Goal: Task Accomplishment & Management: Manage account settings

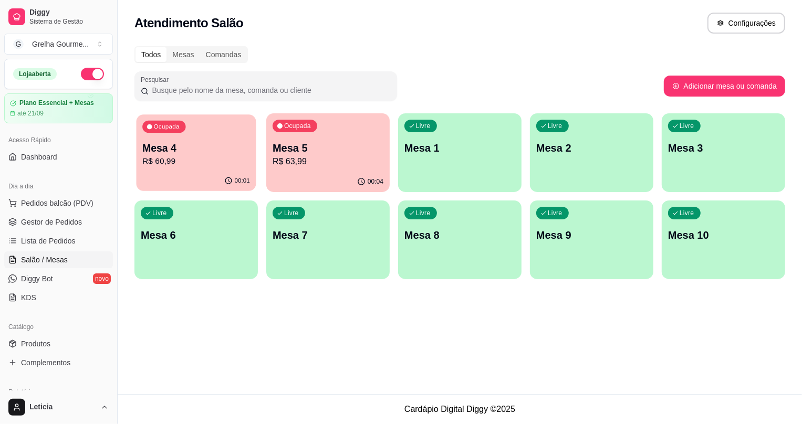
click at [210, 172] on button "Ocupada Mesa 4 R$ 60,99 00:01" at bounding box center [197, 152] width 120 height 77
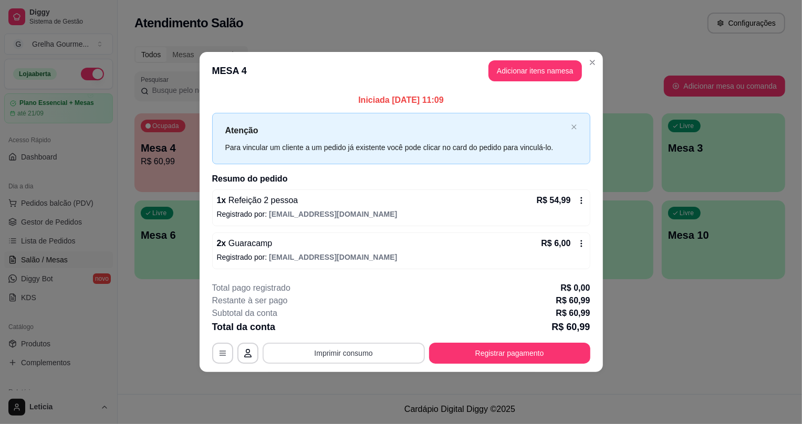
click at [368, 346] on button "Imprimir consumo" at bounding box center [344, 353] width 162 height 21
click at [356, 329] on button "Impressora" at bounding box center [348, 328] width 76 height 17
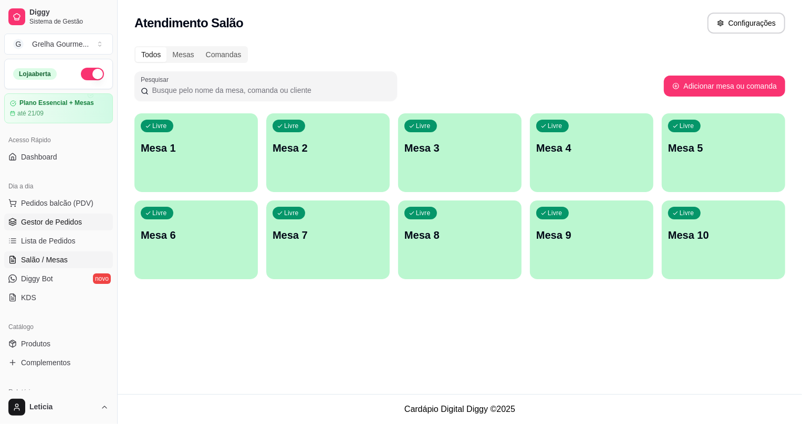
click at [96, 225] on link "Gestor de Pedidos" at bounding box center [58, 222] width 109 height 17
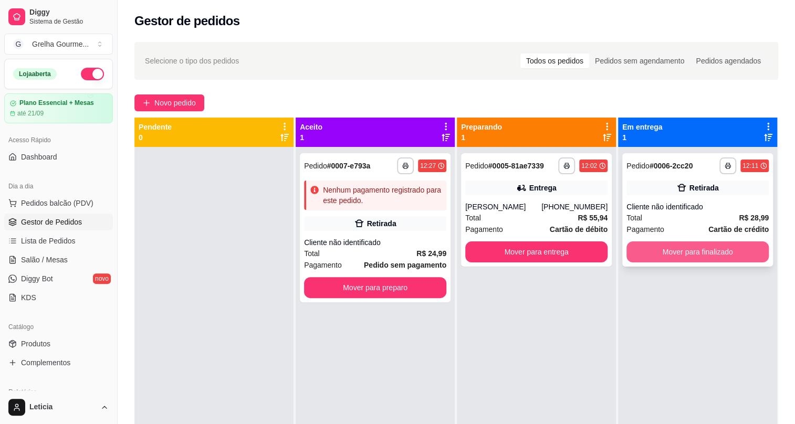
click at [652, 247] on button "Mover para finalizado" at bounding box center [697, 252] width 142 height 21
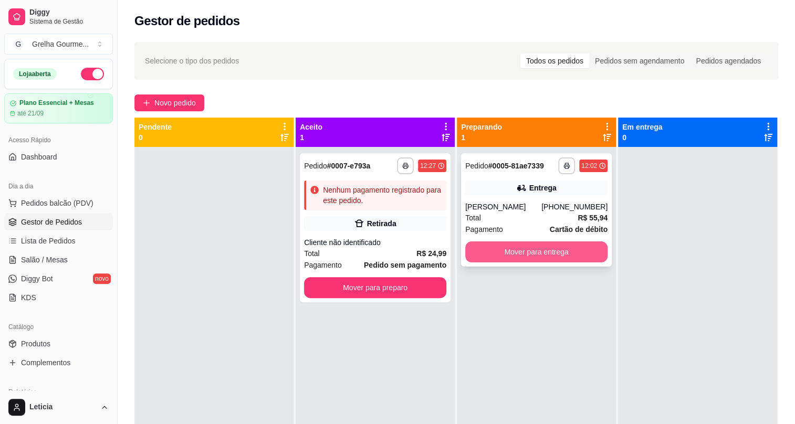
click at [571, 244] on button "Mover para entrega" at bounding box center [536, 252] width 142 height 21
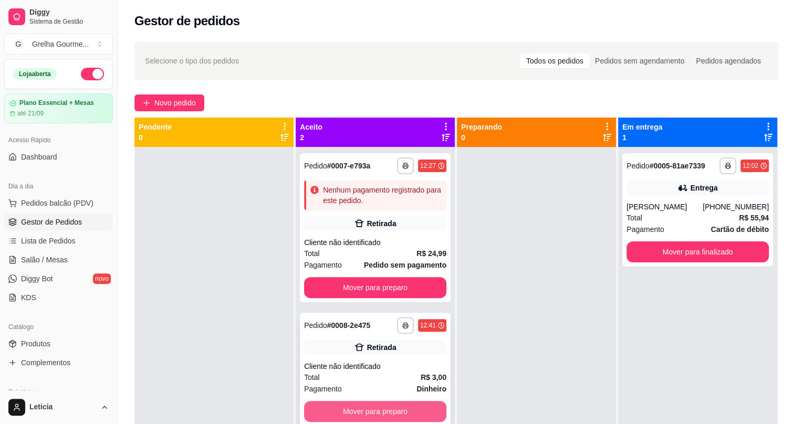
click at [363, 406] on button "Mover para preparo" at bounding box center [375, 411] width 142 height 21
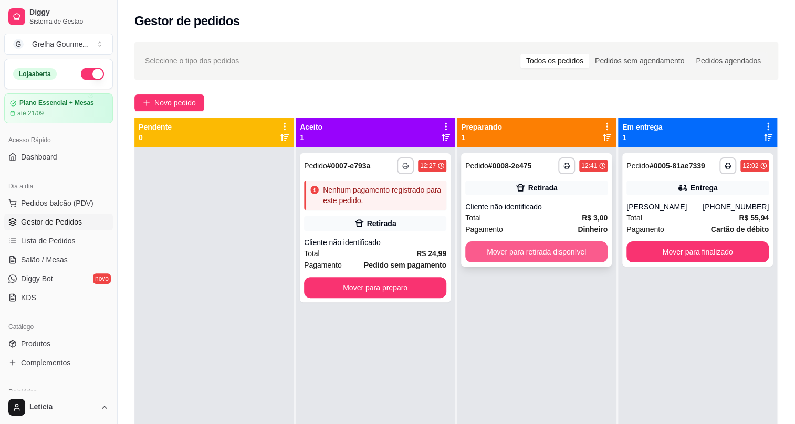
click at [562, 252] on button "Mover para retirada disponível" at bounding box center [536, 252] width 142 height 21
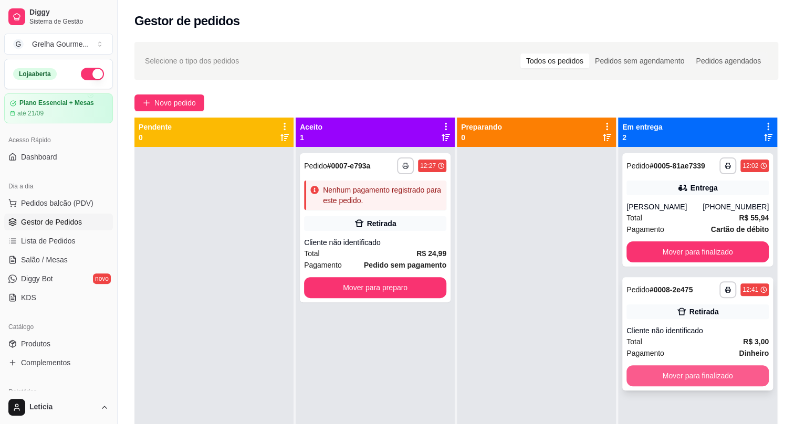
click at [691, 374] on button "Mover para finalizado" at bounding box center [697, 375] width 142 height 21
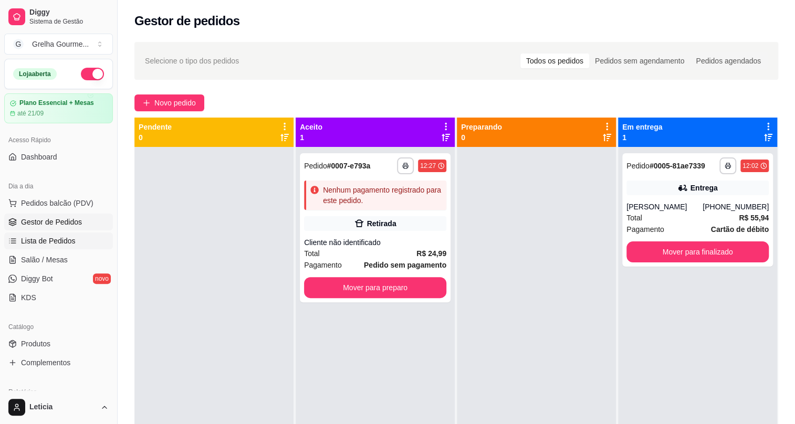
click at [58, 244] on span "Lista de Pedidos" at bounding box center [48, 241] width 55 height 11
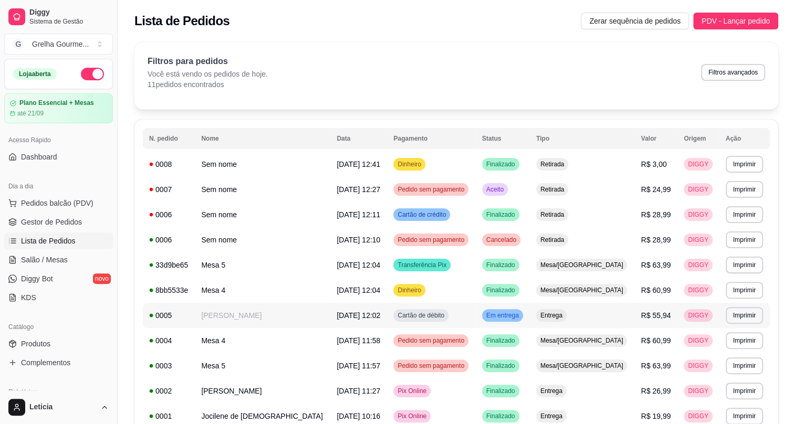
scroll to position [80, 0]
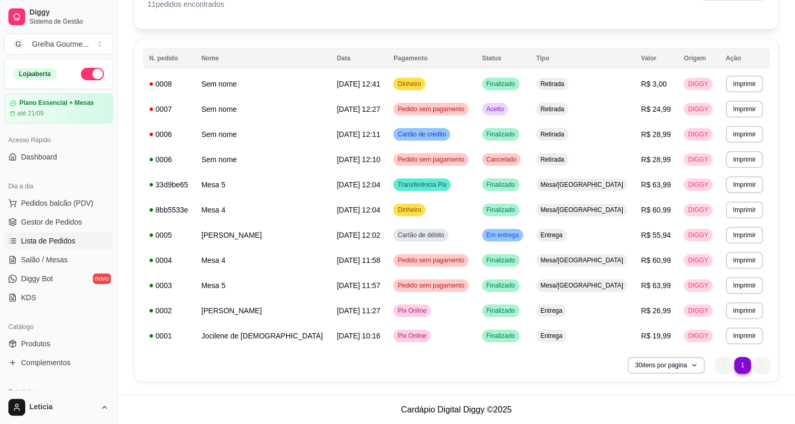
click at [758, 368] on ul "1 1" at bounding box center [742, 365] width 55 height 17
click at [51, 217] on span "Gestor de Pedidos" at bounding box center [51, 222] width 61 height 11
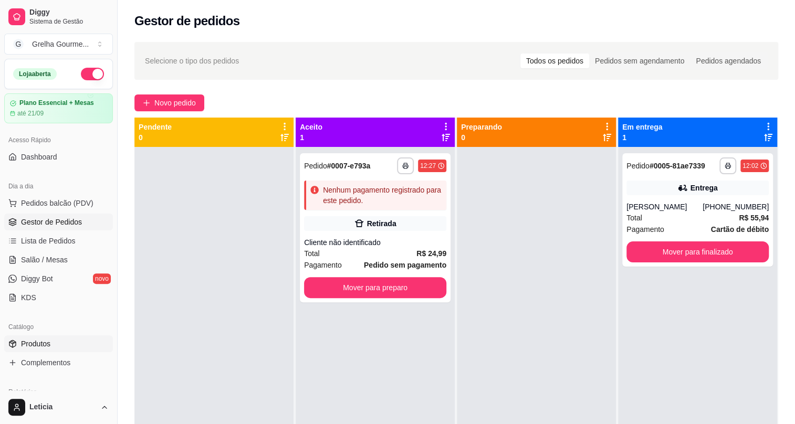
click at [42, 342] on span "Produtos" at bounding box center [35, 344] width 29 height 11
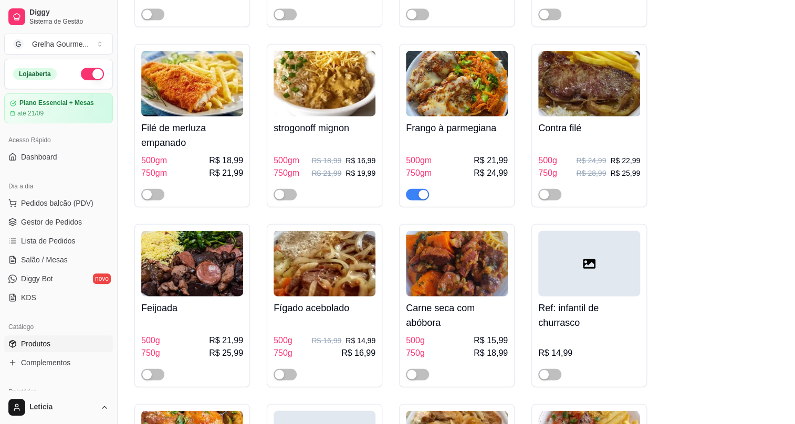
scroll to position [1241, 0]
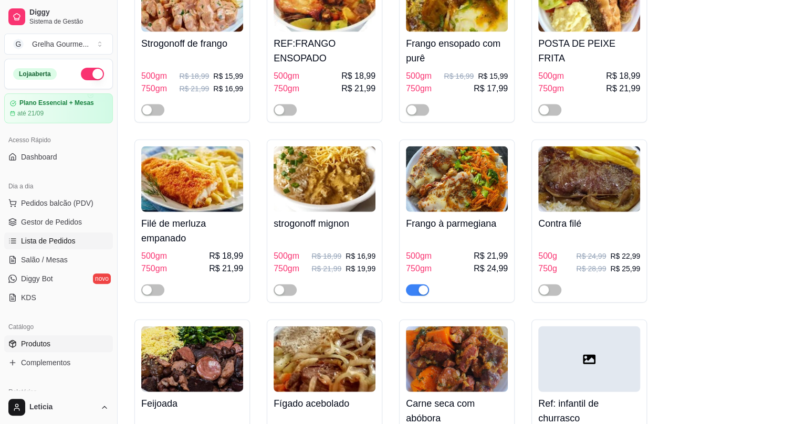
click at [51, 237] on span "Lista de Pedidos" at bounding box center [48, 241] width 55 height 11
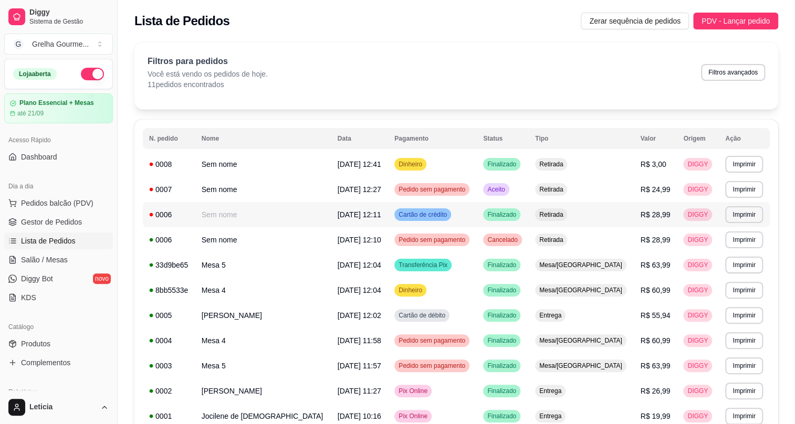
scroll to position [47, 0]
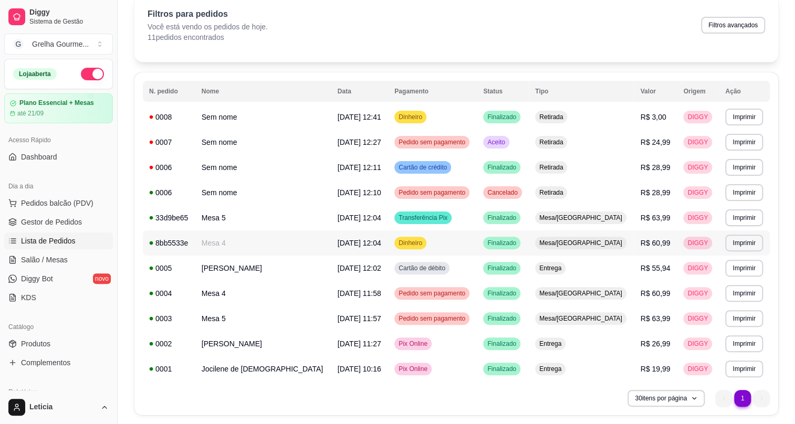
click at [235, 238] on td "Mesa 4" at bounding box center [263, 243] width 136 height 25
click at [72, 339] on link "Produtos" at bounding box center [58, 344] width 109 height 17
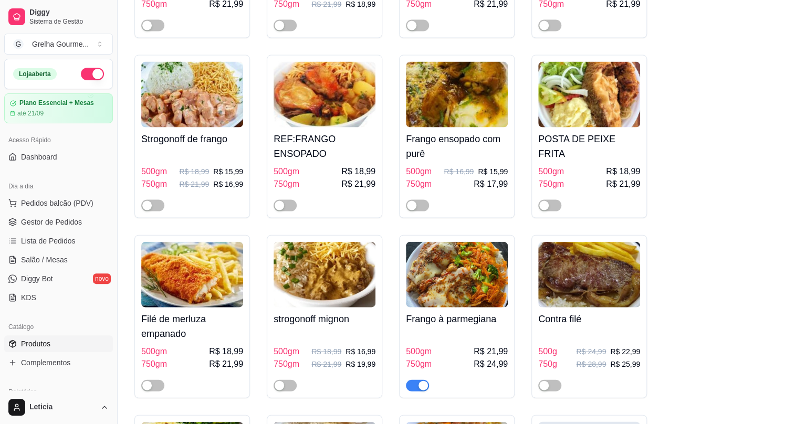
scroll to position [1193, 0]
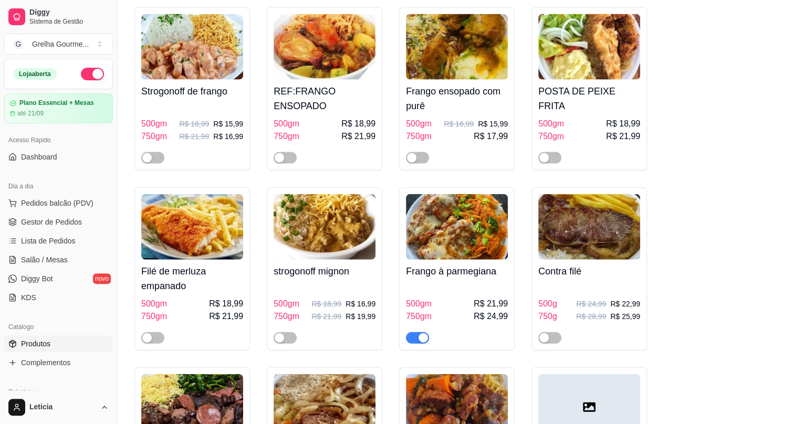
click at [413, 332] on span "button" at bounding box center [417, 338] width 23 height 12
click at [70, 221] on span "Gestor de Pedidos" at bounding box center [51, 222] width 61 height 11
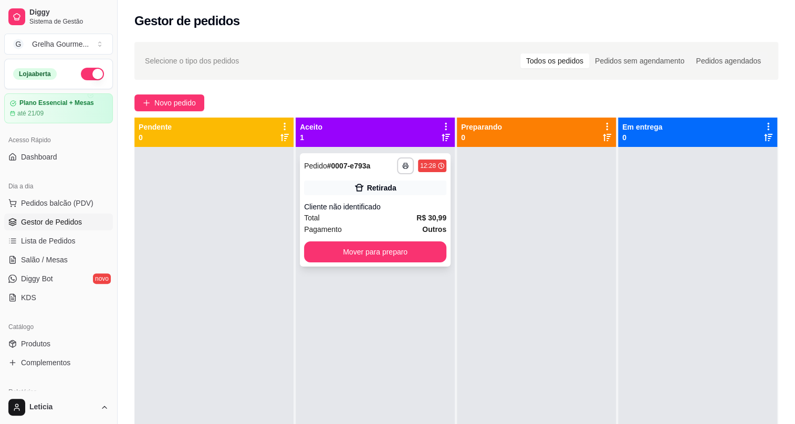
click at [399, 193] on div "Retirada" at bounding box center [375, 188] width 142 height 15
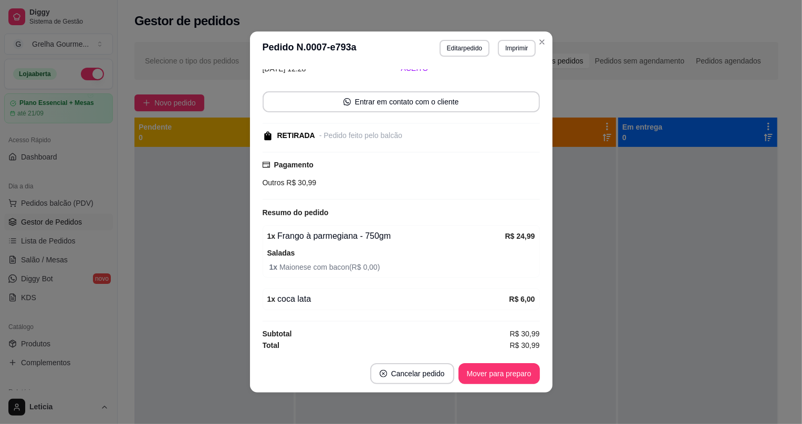
scroll to position [2, 0]
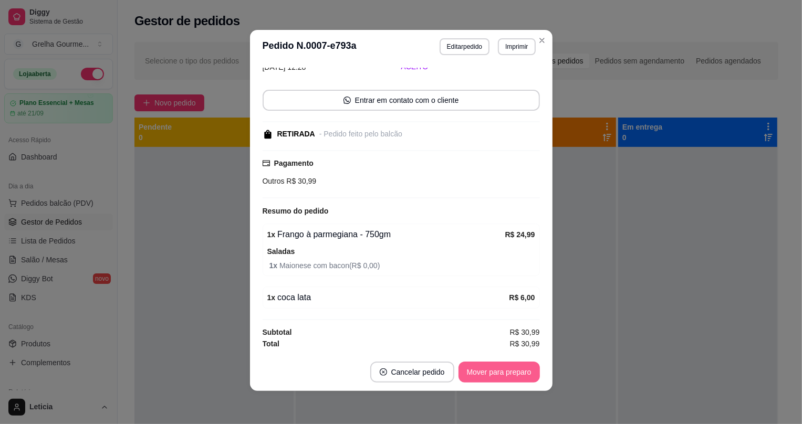
click at [481, 370] on button "Mover para preparo" at bounding box center [498, 372] width 81 height 21
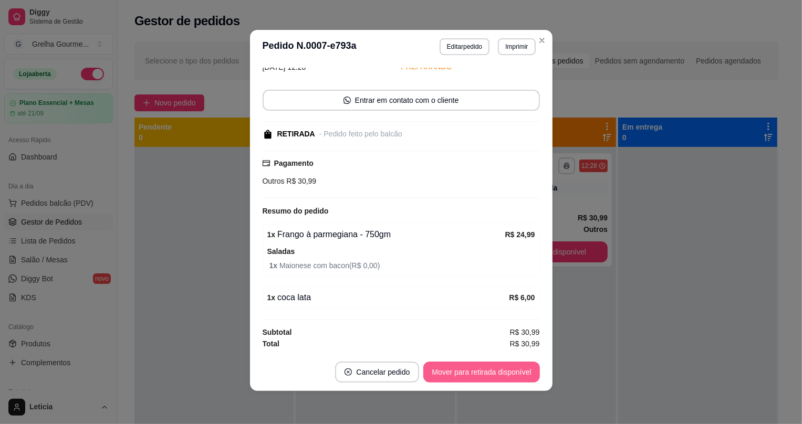
click at [481, 375] on button "Mover para retirada disponível" at bounding box center [481, 372] width 116 height 21
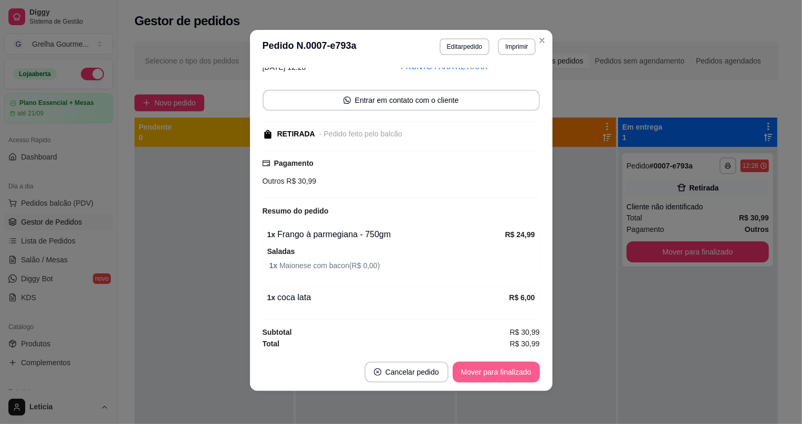
click at [481, 375] on button "Mover para finalizado" at bounding box center [496, 372] width 87 height 21
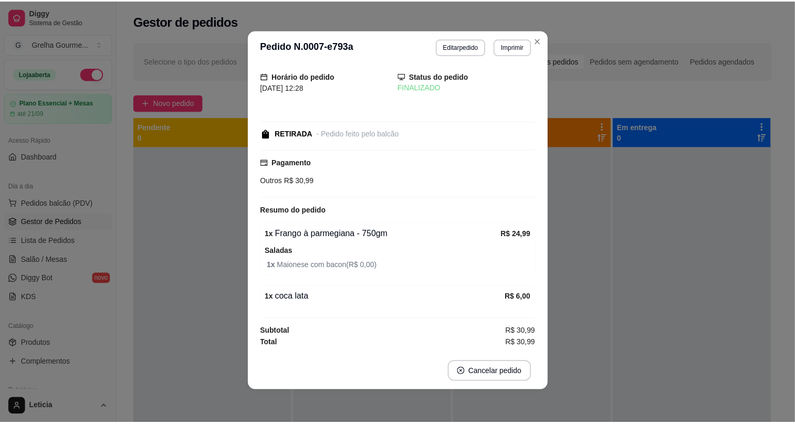
scroll to position [20, 0]
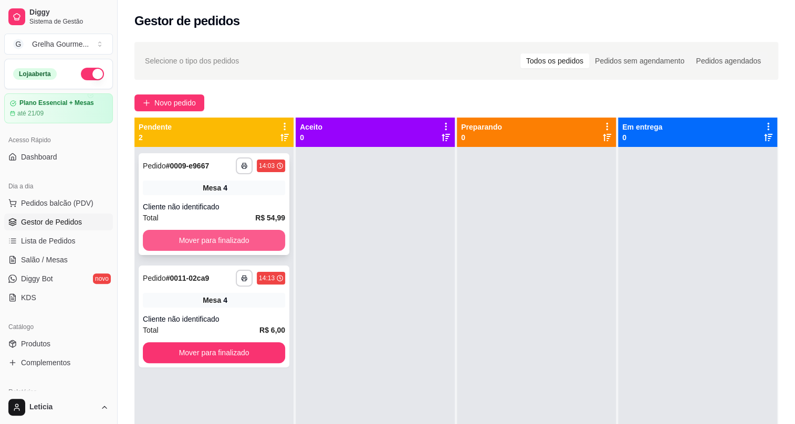
click at [203, 239] on button "Mover para finalizado" at bounding box center [214, 240] width 142 height 21
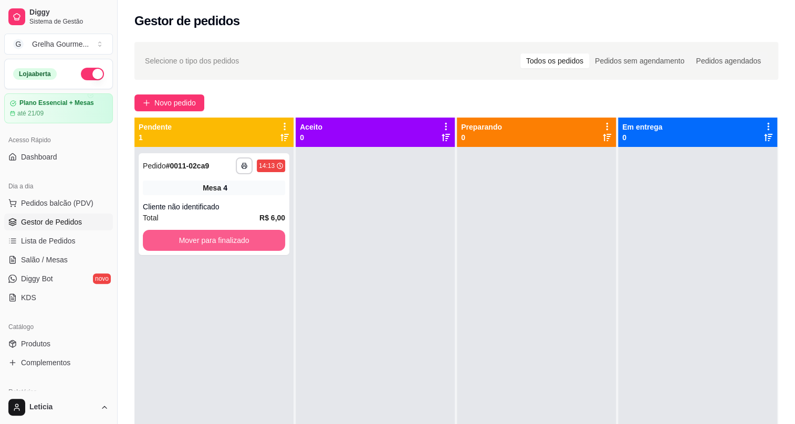
click at [203, 238] on button "Mover para finalizado" at bounding box center [214, 240] width 142 height 21
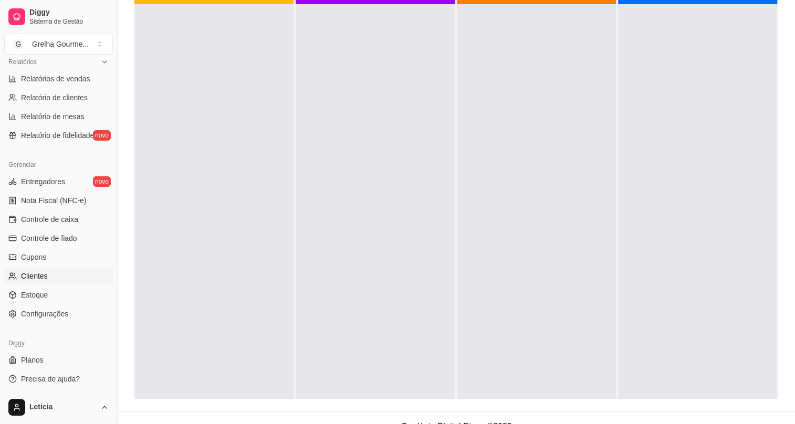
scroll to position [0, 0]
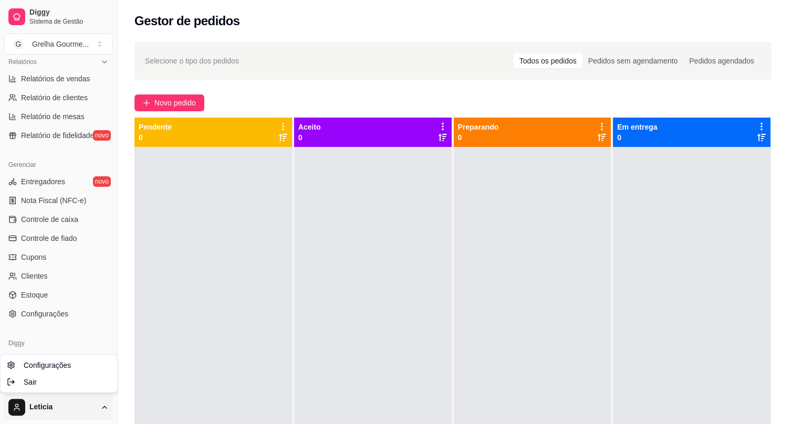
click at [55, 401] on html "Diggy Sistema de Gestão G Grelha Gourme ... Loja aberta Plano Essencial + Mesas…" at bounding box center [397, 212] width 795 height 424
click at [278, 373] on html "Diggy Sistema de Gestão G Grelha Gourme ... Loja aberta Plano Essencial + Mesas…" at bounding box center [401, 212] width 802 height 424
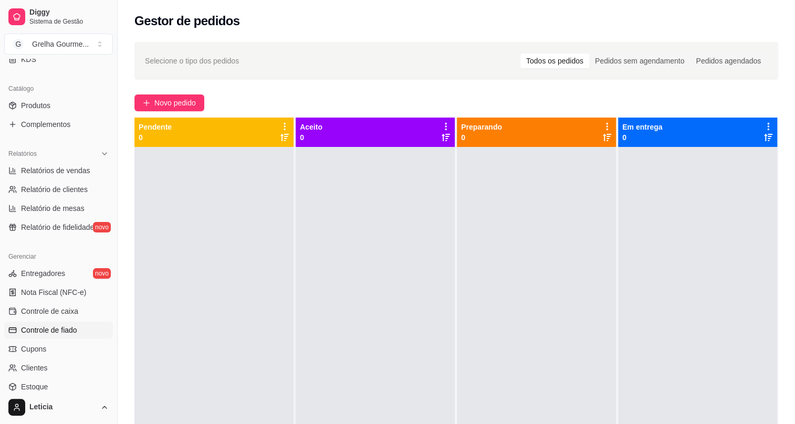
scroll to position [330, 0]
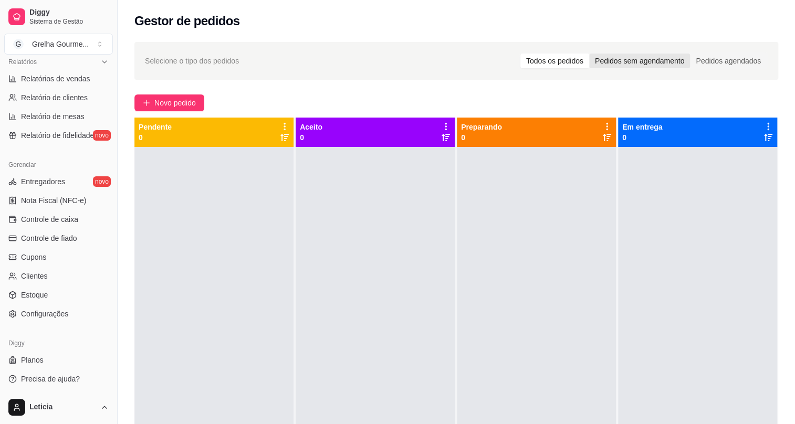
click at [651, 62] on div "Pedidos sem agendamento" at bounding box center [639, 61] width 101 height 15
click at [589, 54] on input "Pedidos sem agendamento" at bounding box center [589, 54] width 0 height 0
click at [712, 59] on div "Pedidos agendados" at bounding box center [728, 61] width 77 height 15
click at [690, 54] on input "Pedidos agendados" at bounding box center [690, 54] width 0 height 0
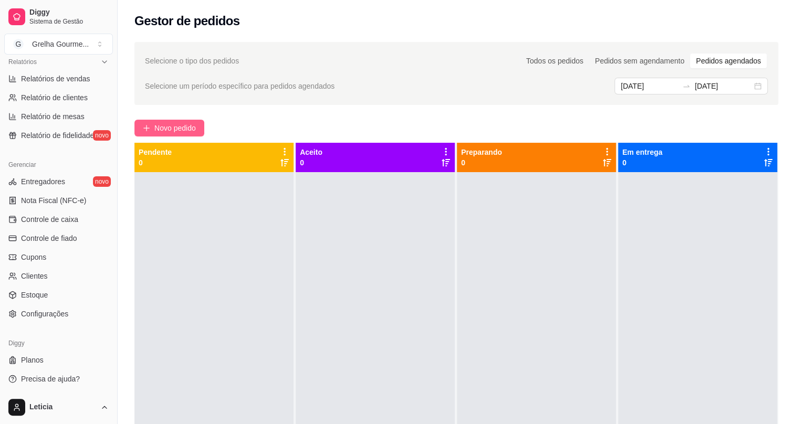
click at [191, 126] on span "Novo pedido" at bounding box center [174, 128] width 41 height 12
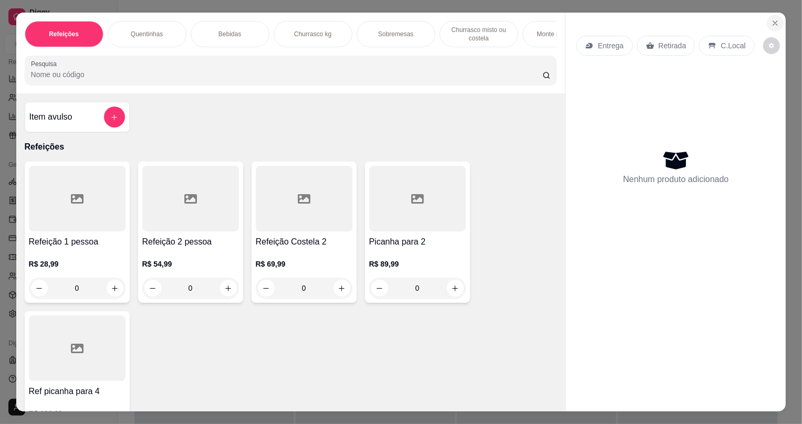
click at [772, 18] on button "Close" at bounding box center [775, 23] width 17 height 17
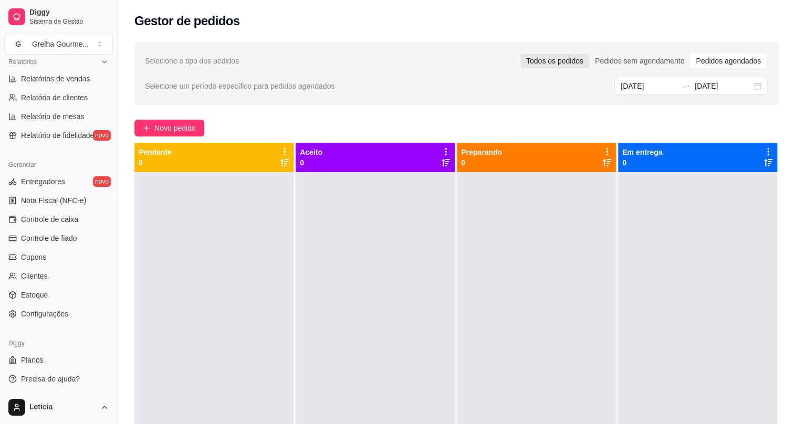
click at [548, 59] on div "Todos os pedidos" at bounding box center [554, 61] width 69 height 15
click at [520, 54] on input "Todos os pedidos" at bounding box center [520, 54] width 0 height 0
